Goal: Task Accomplishment & Management: Complete application form

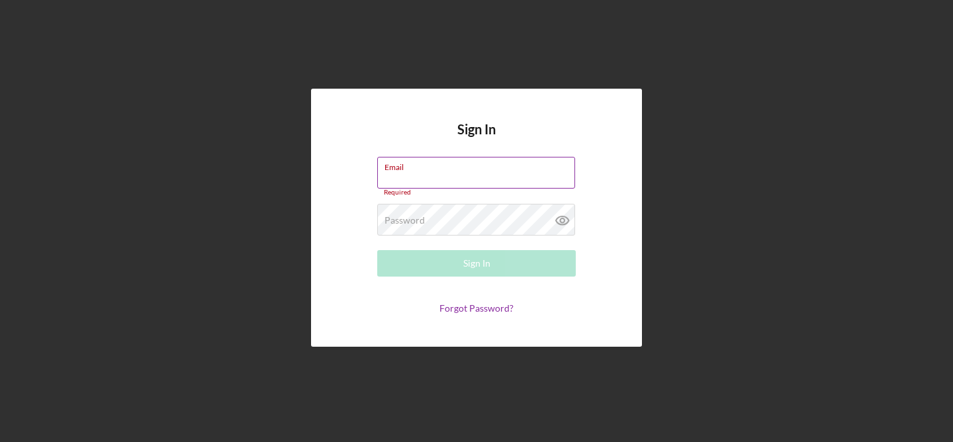
click at [428, 170] on label "Email" at bounding box center [480, 165] width 191 height 15
click at [428, 170] on input "Email" at bounding box center [476, 173] width 198 height 32
type input "[EMAIL_ADDRESS][DOMAIN_NAME]"
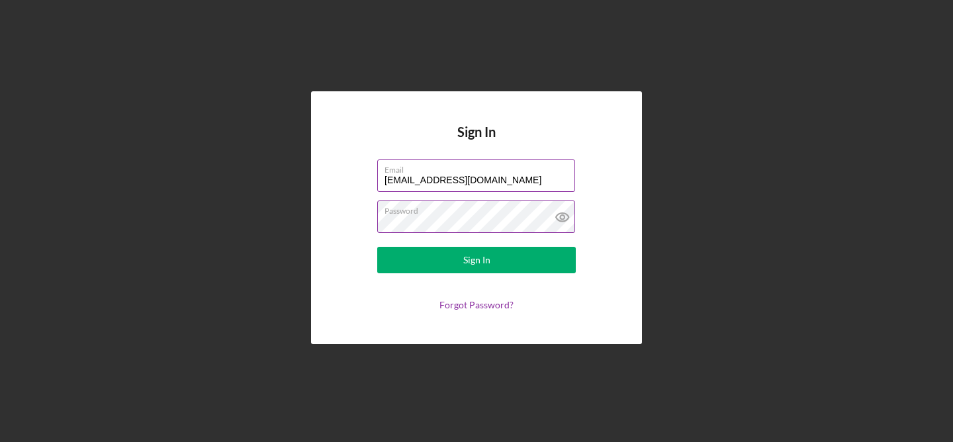
click at [559, 218] on icon at bounding box center [562, 217] width 33 height 33
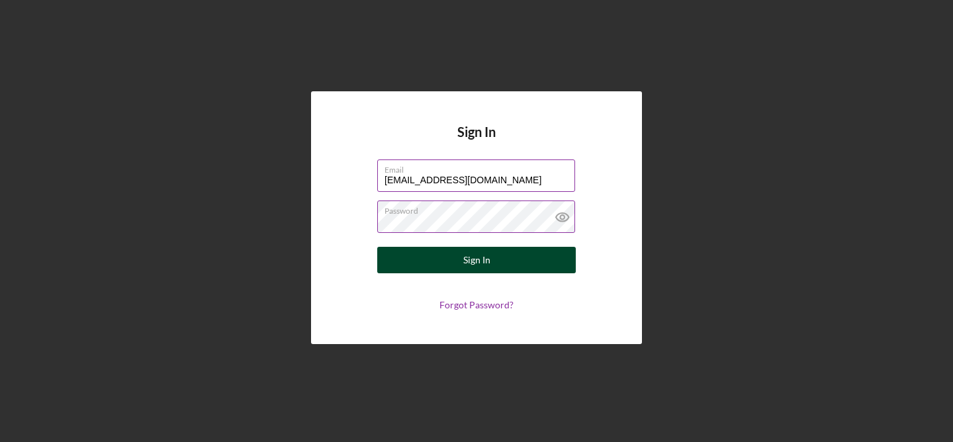
click at [512, 260] on button "Sign In" at bounding box center [476, 260] width 199 height 26
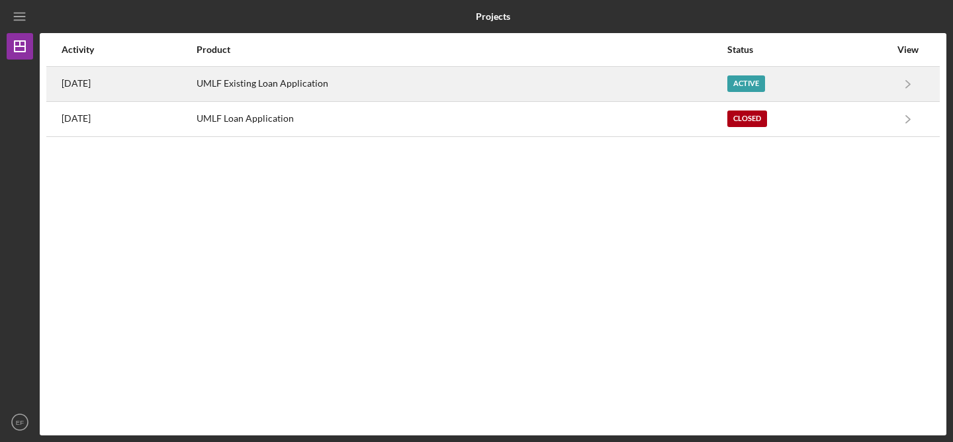
click at [624, 91] on div "UMLF Existing Loan Application" at bounding box center [462, 84] width 530 height 33
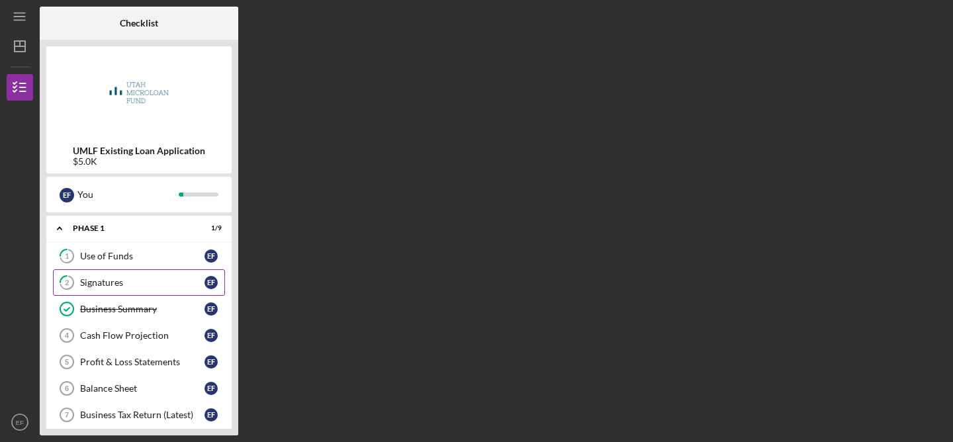
click at [171, 283] on div "Signatures" at bounding box center [142, 282] width 124 height 11
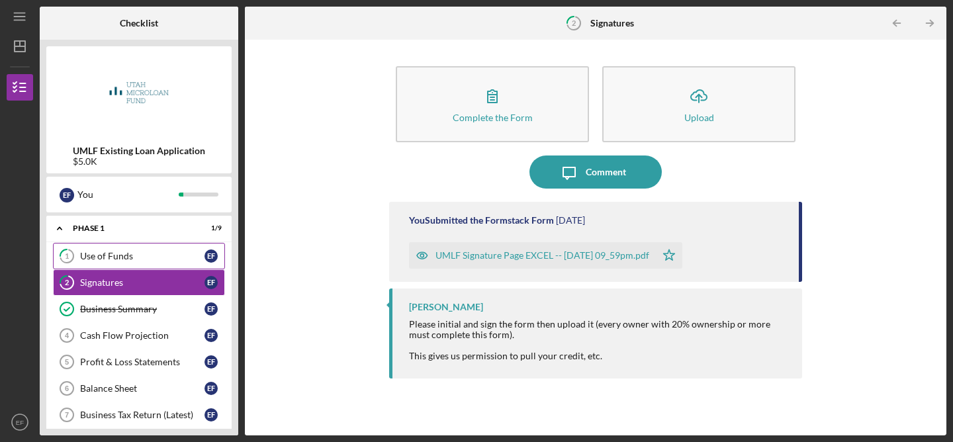
click at [133, 252] on div "Use of Funds" at bounding box center [142, 256] width 124 height 11
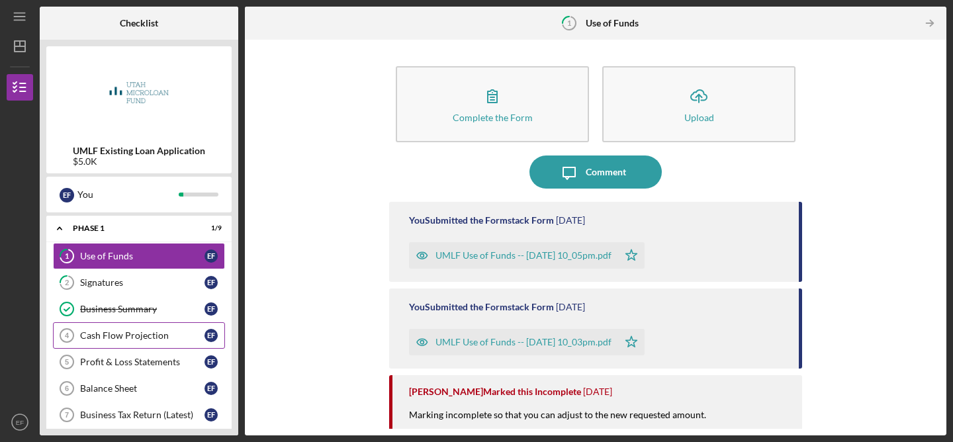
click at [158, 330] on link "Cash Flow Projection 4 Cash Flow Projection E F" at bounding box center [139, 335] width 172 height 26
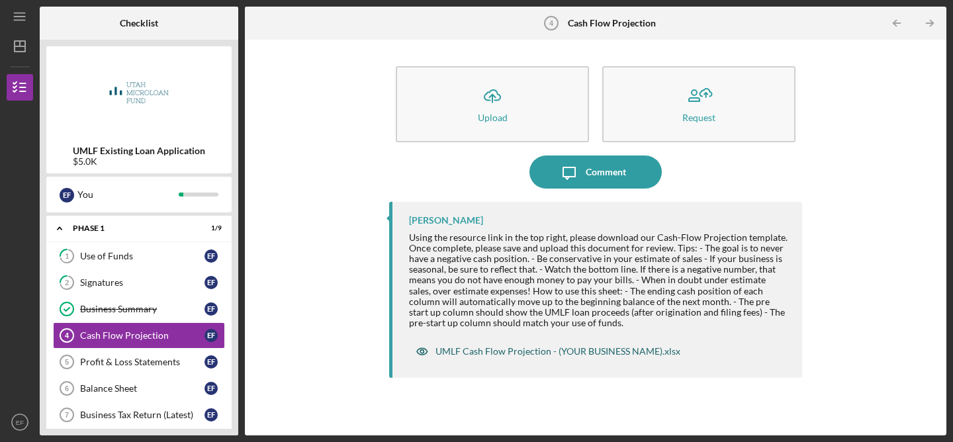
click at [585, 354] on div "UMLF Cash Flow Projection - (YOUR BUSINESS NAME).xlsx" at bounding box center [558, 351] width 245 height 11
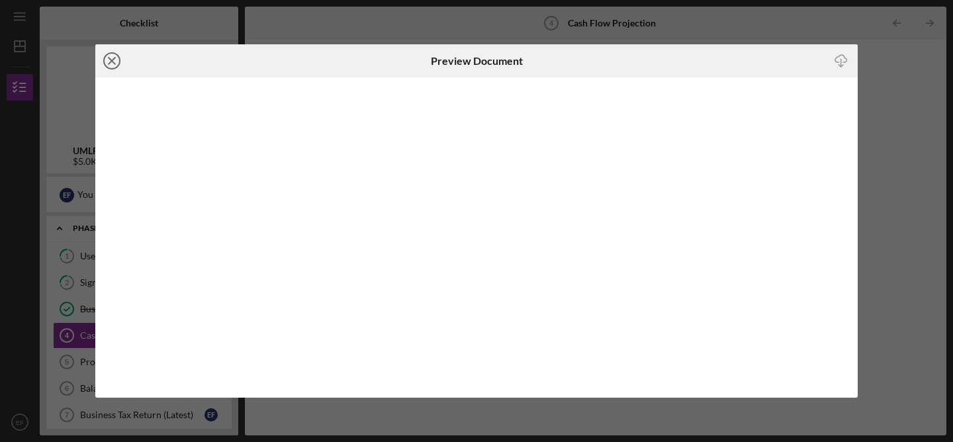
click at [108, 66] on icon "Icon/Close" at bounding box center [111, 60] width 33 height 33
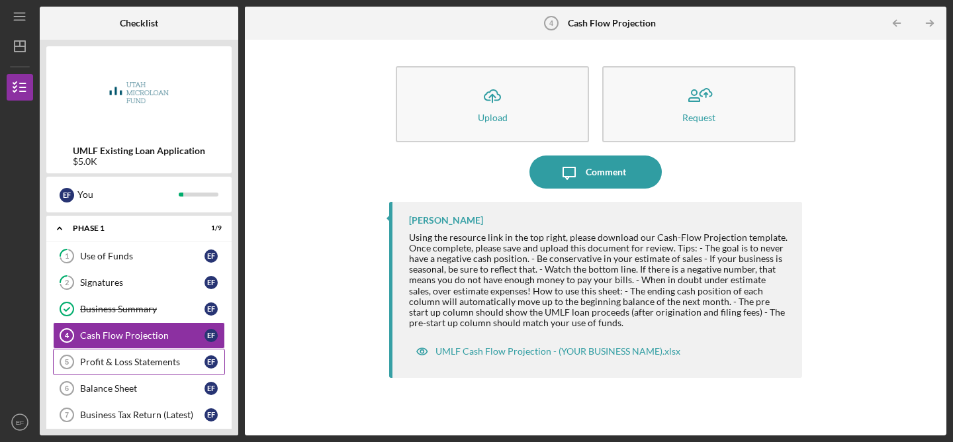
click at [155, 359] on div "Profit & Loss Statements" at bounding box center [142, 362] width 124 height 11
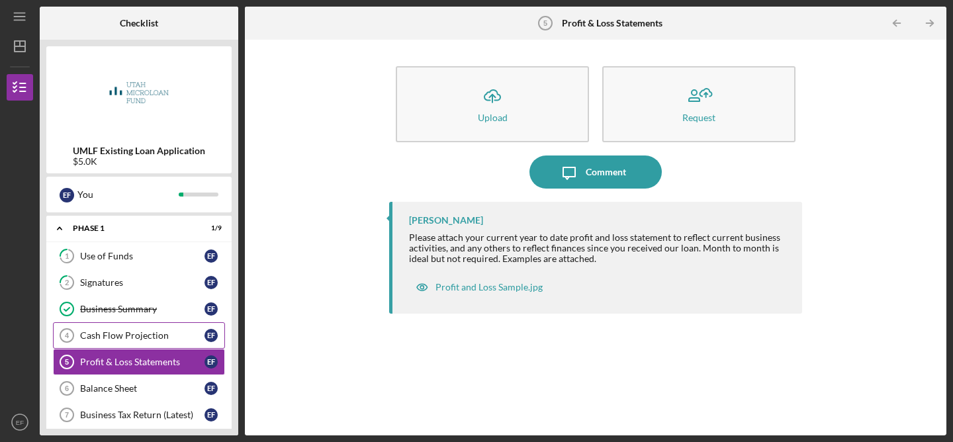
click at [154, 341] on div "Cash Flow Projection" at bounding box center [142, 335] width 124 height 11
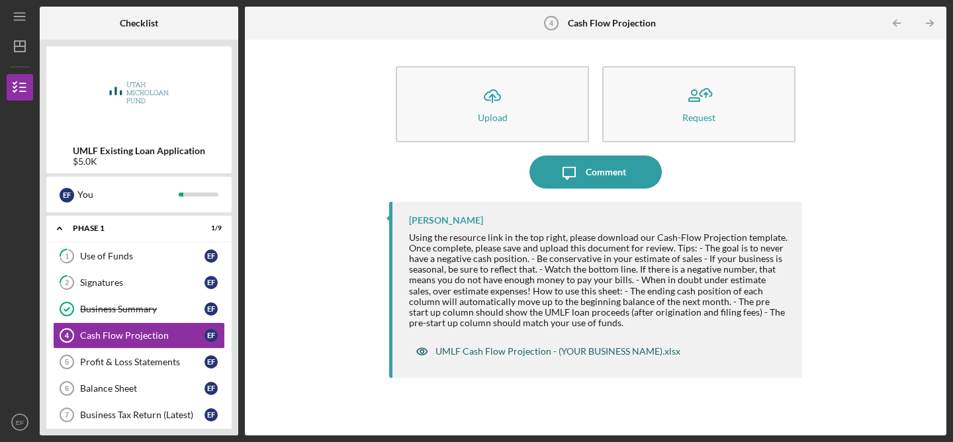
click at [555, 353] on div "UMLF Cash Flow Projection - (YOUR BUSINESS NAME).xlsx" at bounding box center [558, 351] width 245 height 11
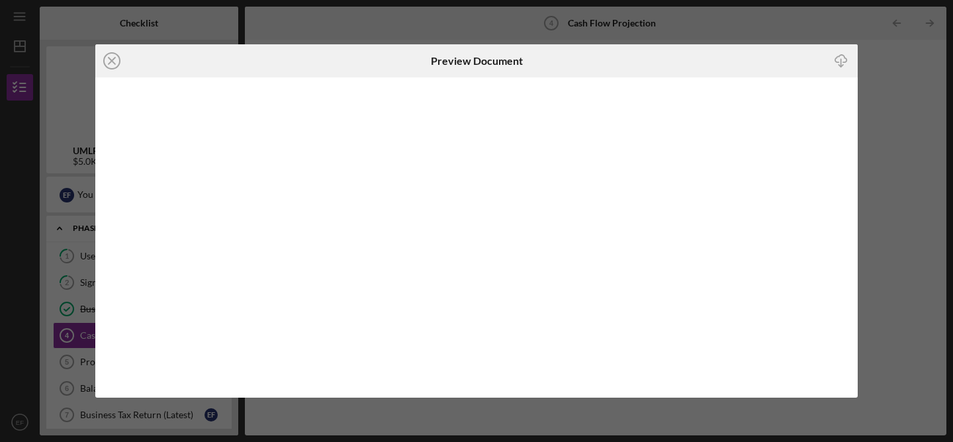
click at [840, 60] on icon "Icon/Download" at bounding box center [842, 61] width 30 height 30
